Goal: Check status: Check status

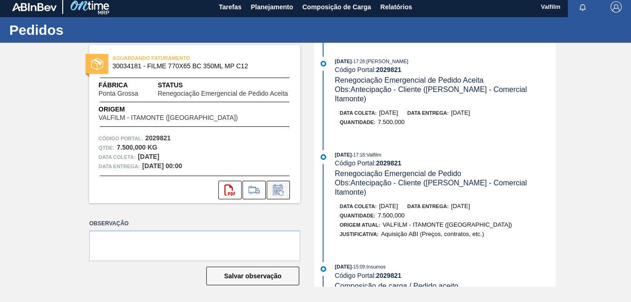
scroll to position [5, 0]
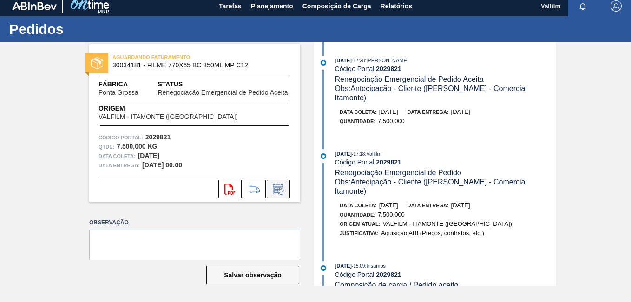
click at [281, 185] on icon at bounding box center [278, 189] width 15 height 11
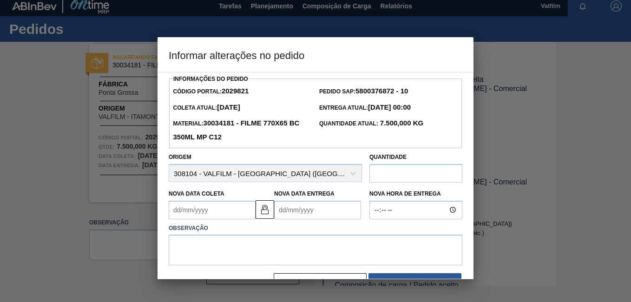
click at [203, 217] on Coleta2029821 "Nova Data Coleta" at bounding box center [212, 210] width 87 height 19
click at [395, 176] on input "text" at bounding box center [416, 173] width 93 height 19
type input "6.000"
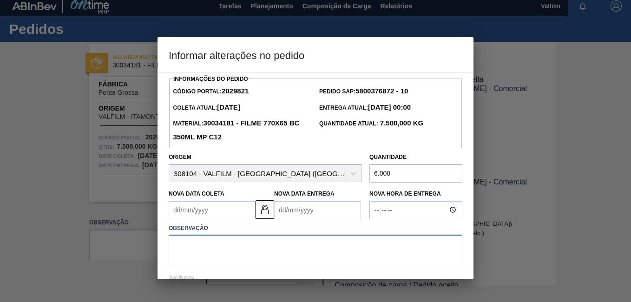
click at [234, 252] on textarea at bounding box center [316, 250] width 294 height 31
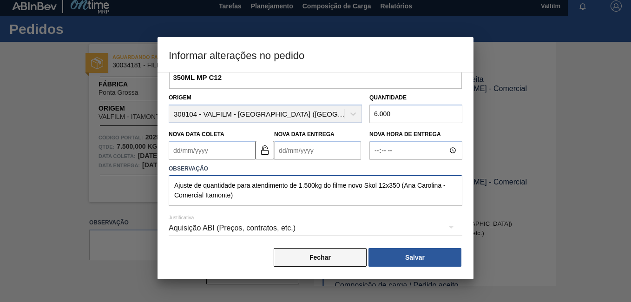
scroll to position [61, 0]
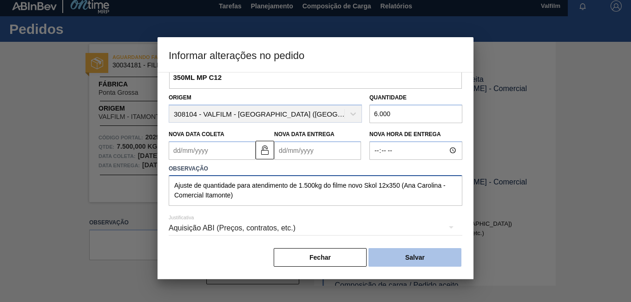
type textarea "Ajuste de quantidade para atendimento de 1.500kg do filme novo Skol 12x350 (Ana…"
click at [420, 258] on button "Salvar" at bounding box center [415, 257] width 93 height 19
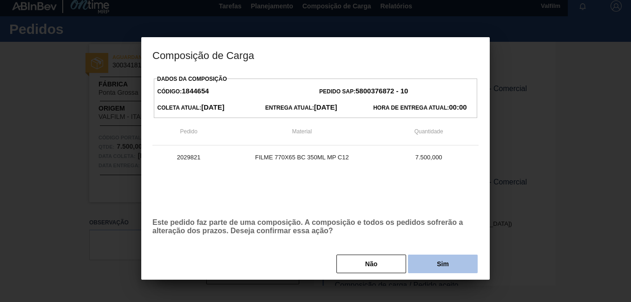
click at [439, 259] on button "Sim" at bounding box center [443, 264] width 70 height 19
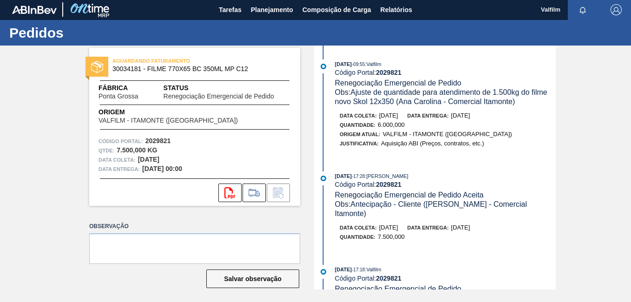
scroll to position [0, 0]
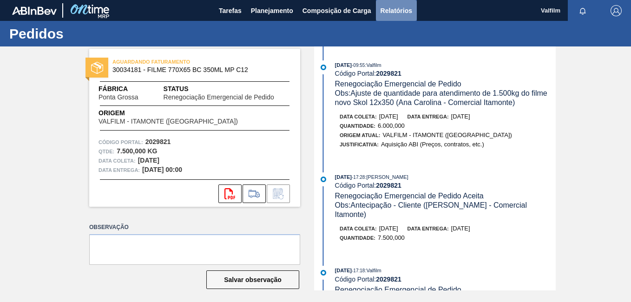
click at [399, 6] on span "Relatórios" at bounding box center [397, 10] width 32 height 11
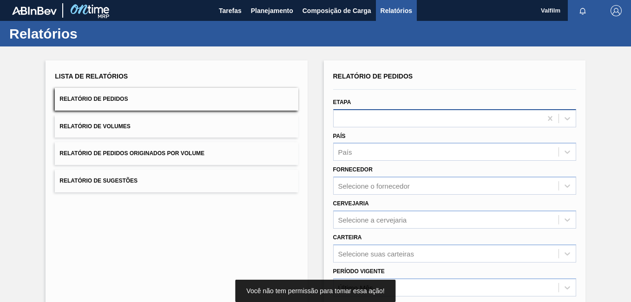
click at [389, 116] on div at bounding box center [438, 118] width 208 height 13
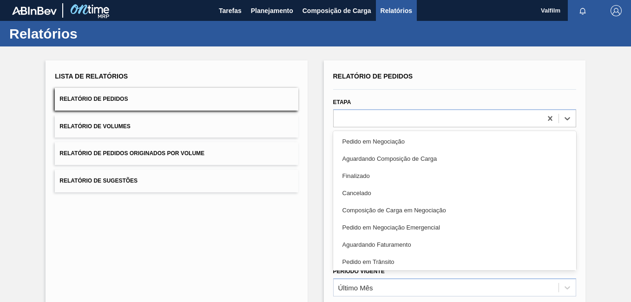
click at [391, 140] on div "Pedido em Negociação" at bounding box center [454, 141] width 243 height 17
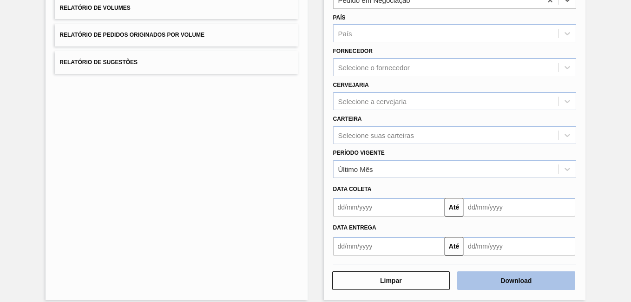
scroll to position [128, 0]
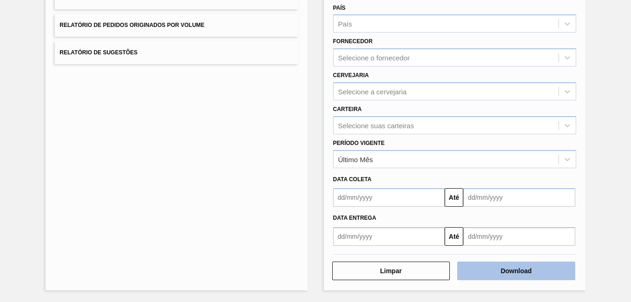
click at [563, 274] on button "Download" at bounding box center [516, 271] width 118 height 19
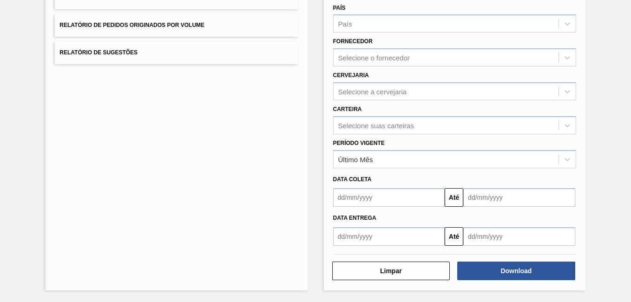
scroll to position [0, 0]
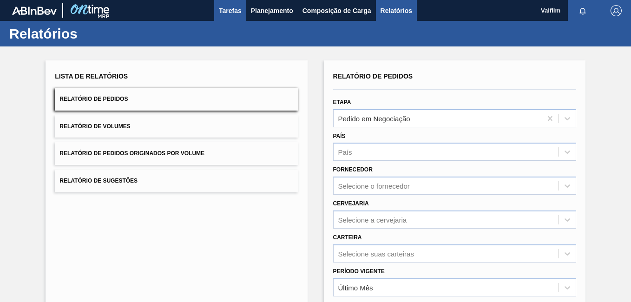
click at [232, 14] on span "Tarefas" at bounding box center [230, 10] width 23 height 11
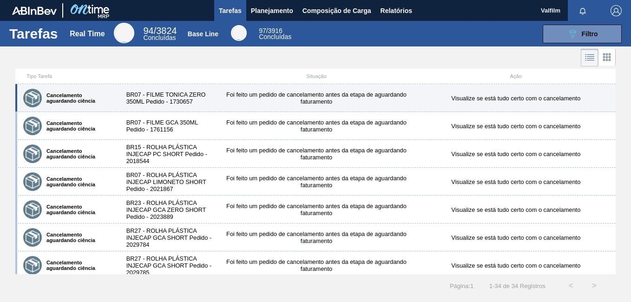
click at [267, 99] on div "Foi feito um pedido de cancelamento antes da etapa de aguardando faturamento" at bounding box center [316, 98] width 199 height 14
click at [224, 99] on div "Foi feito um pedido de cancelamento antes da etapa de aguardando faturamento" at bounding box center [316, 98] width 199 height 14
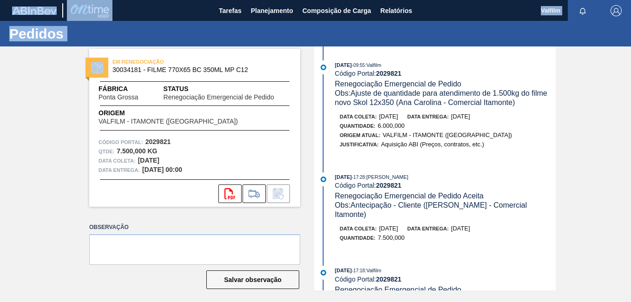
click at [0, 207] on div "EM RENEGOCIAÇÃO 30034181 - FILME 770X65 BC 350ML MP C12 Fábrica Ponta Grossa St…" at bounding box center [315, 168] width 631 height 244
